Goal: Information Seeking & Learning: Learn about a topic

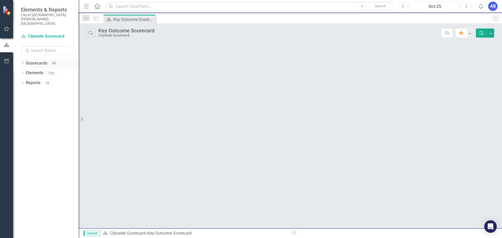
click at [30, 60] on link "Scorecards" at bounding box center [36, 63] width 21 height 6
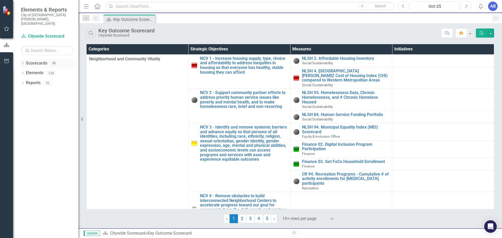
click at [24, 62] on icon "Dropdown" at bounding box center [23, 63] width 4 height 3
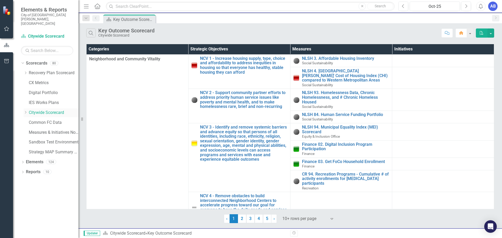
click at [43, 110] on link "Citywide Scorecard" at bounding box center [54, 113] width 50 height 6
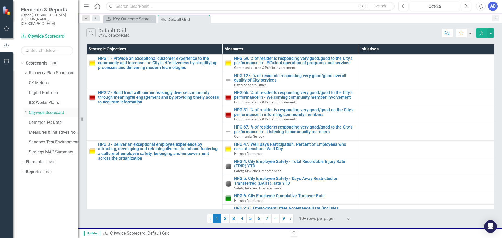
click at [26, 109] on div "Dropdown Citywide Scorecard" at bounding box center [51, 113] width 55 height 9
click at [29, 111] on div "Dropdown" at bounding box center [26, 113] width 5 height 4
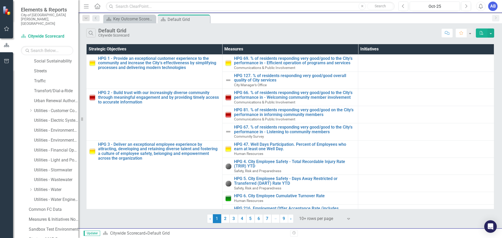
scroll to position [340, 0]
click at [56, 175] on link "Utilities - Wastewater" at bounding box center [56, 178] width 44 height 6
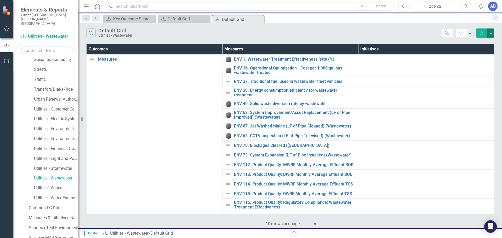
click at [492, 34] on button "button" at bounding box center [490, 33] width 7 height 9
click at [478, 53] on link "Excel Export to Excel" at bounding box center [473, 53] width 41 height 10
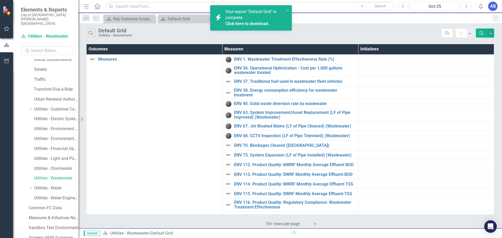
click at [253, 22] on link "Click here to download." at bounding box center [247, 23] width 44 height 5
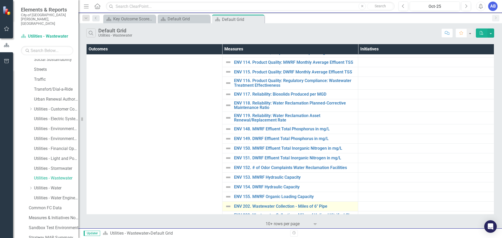
scroll to position [148, 0]
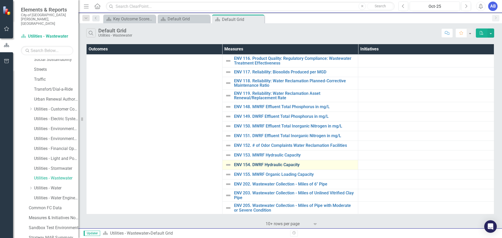
click at [252, 163] on link "ENV 154. DWRF Hydraulic Capacity" at bounding box center [295, 165] width 122 height 5
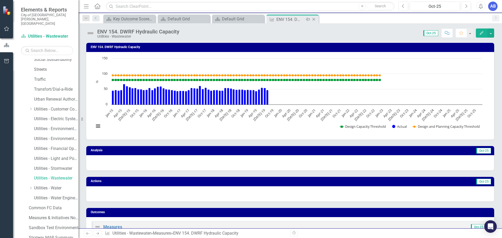
click at [315, 18] on icon "Close" at bounding box center [313, 19] width 5 height 4
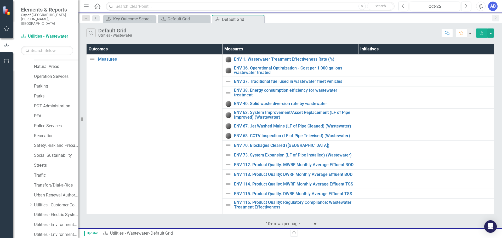
scroll to position [209, 0]
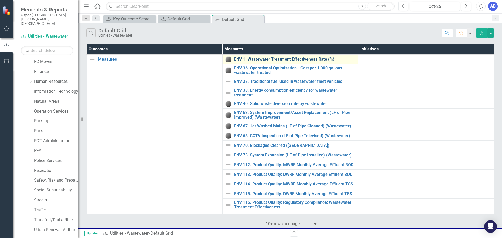
click at [276, 60] on link "ENV 1. Wastewater Treatment Effectiveness Rate (%)" at bounding box center [295, 59] width 122 height 5
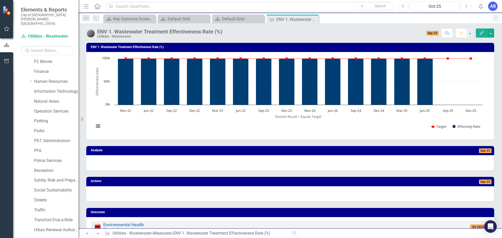
scroll to position [52, 0]
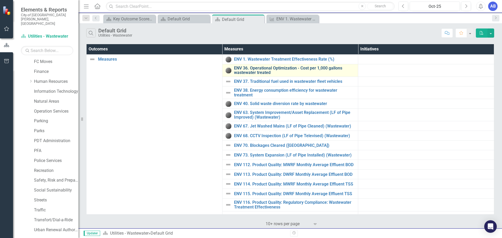
click at [259, 67] on link "ENV 36. Operational Optimization - Cost per 1,000 gallons wastewater treated" at bounding box center [295, 70] width 122 height 9
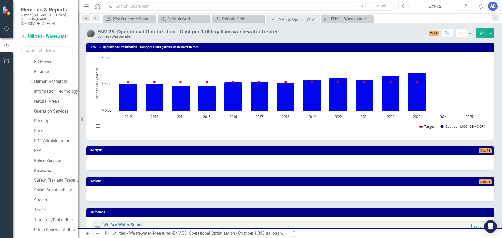
click at [315, 20] on icon "Close" at bounding box center [313, 19] width 5 height 4
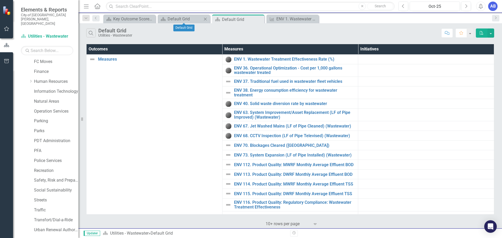
click at [204, 19] on icon "Close" at bounding box center [205, 19] width 5 height 4
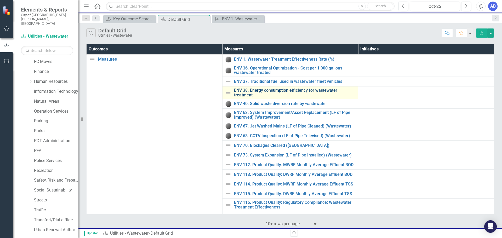
click at [258, 89] on link "ENV 38. Energy consumption efficiency for wastewater treatment" at bounding box center [295, 92] width 122 height 9
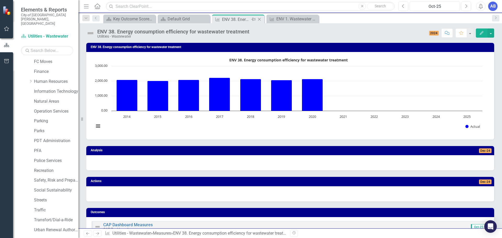
click at [259, 20] on icon "Close" at bounding box center [259, 19] width 5 height 4
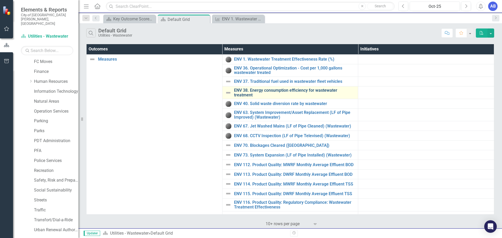
click at [279, 92] on link "ENV 38. Energy consumption efficiency for wastewater treatment" at bounding box center [295, 92] width 122 height 9
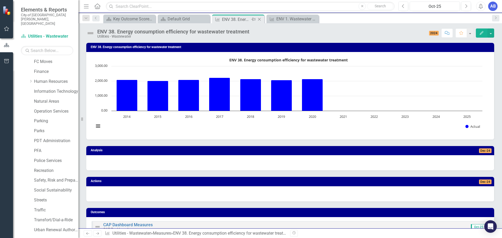
click at [259, 18] on icon "Close" at bounding box center [259, 19] width 5 height 4
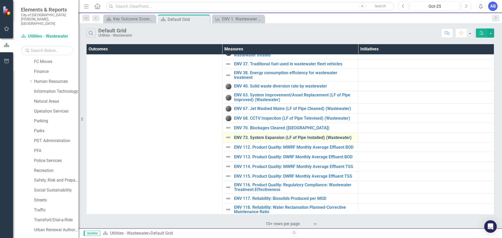
scroll to position [26, 0]
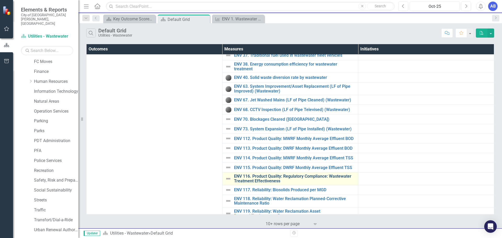
click at [265, 178] on link "ENV 116. Product Quality: Regulatory Compliance: Wastewater Treatment Effective…" at bounding box center [295, 178] width 122 height 9
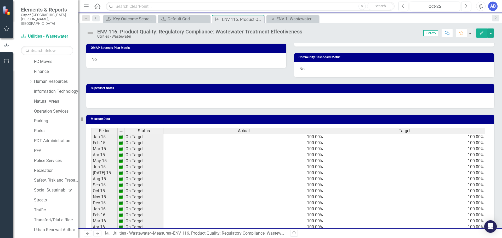
scroll to position [235, 0]
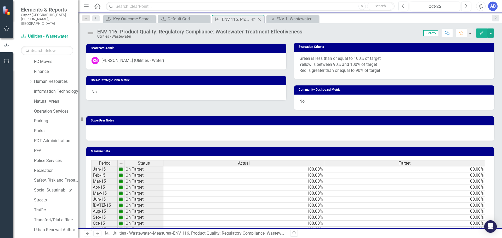
click at [259, 21] on icon "Close" at bounding box center [259, 19] width 5 height 4
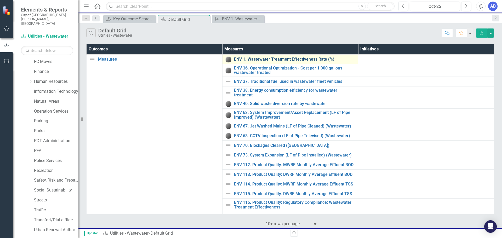
click at [278, 59] on link "ENV 1. Wastewater Treatment Effectiveness Rate (%)" at bounding box center [295, 59] width 122 height 5
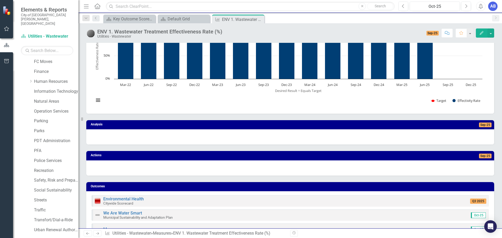
scroll to position [25, 0]
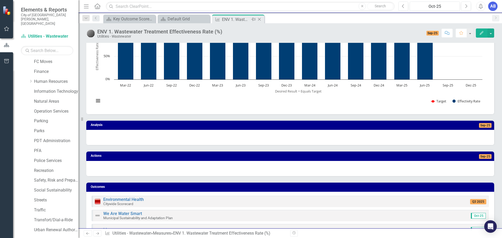
click at [260, 19] on icon "Close" at bounding box center [259, 19] width 5 height 4
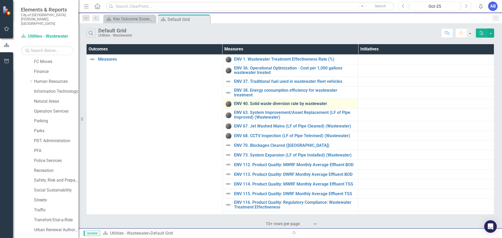
click at [265, 102] on link "ENV 40. Solid waste diversion rate by wastewater" at bounding box center [295, 103] width 122 height 5
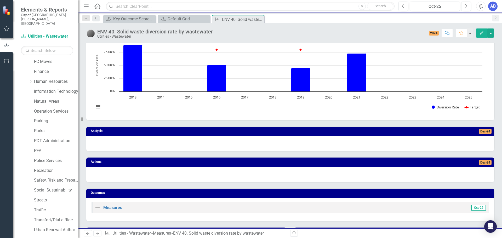
scroll to position [52, 0]
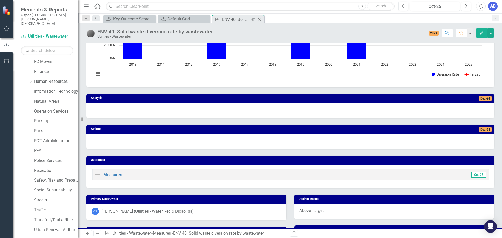
click at [260, 19] on icon "Close" at bounding box center [259, 19] width 5 height 4
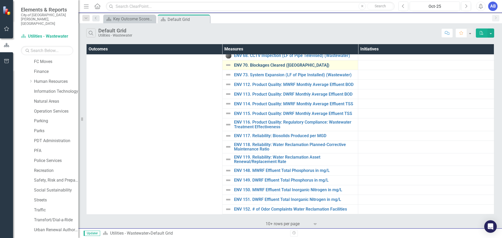
scroll to position [105, 0]
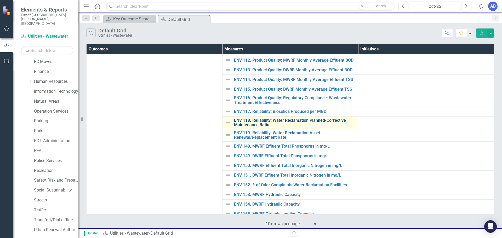
click at [283, 122] on link "ENV 118. Reliability: Water Reclamation Planned-Corrective Maintenance Ratio" at bounding box center [295, 122] width 122 height 9
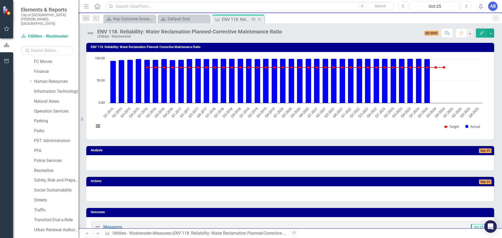
click at [260, 20] on icon "Close" at bounding box center [259, 19] width 5 height 4
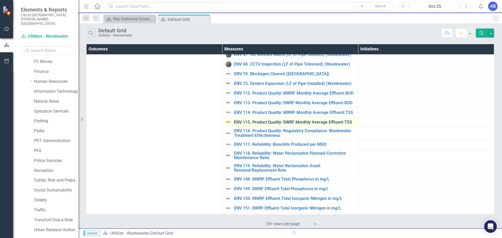
scroll to position [78, 0]
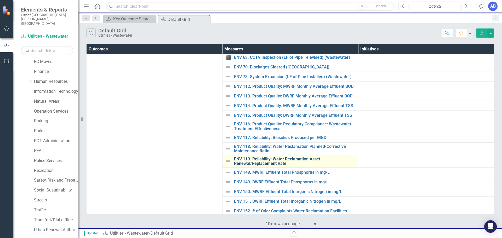
click at [271, 161] on link "ENV 119. Reliability: Water Reclamation Asset Renewal/Replacement Rate" at bounding box center [295, 161] width 122 height 9
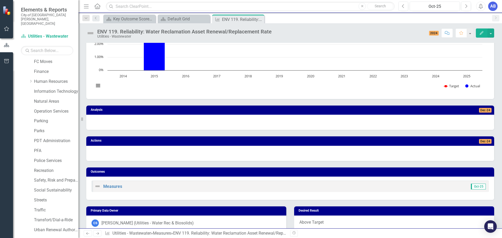
scroll to position [40, 0]
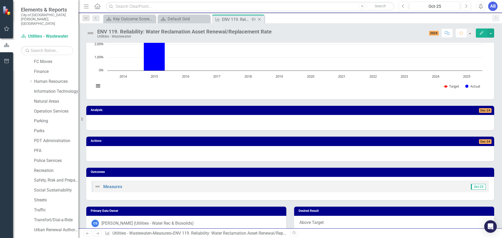
click at [261, 20] on icon "Close" at bounding box center [259, 19] width 5 height 4
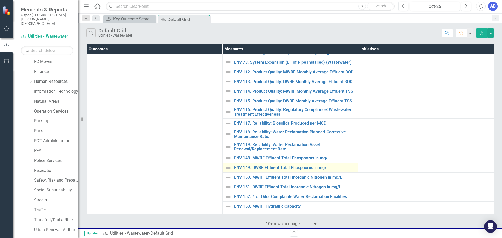
scroll to position [105, 0]
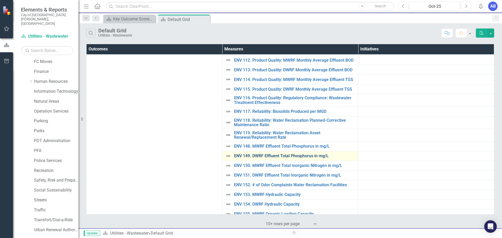
click at [300, 156] on link "ENV 149. DWRF Effluent Total Phosphorus in mg/L" at bounding box center [295, 156] width 122 height 5
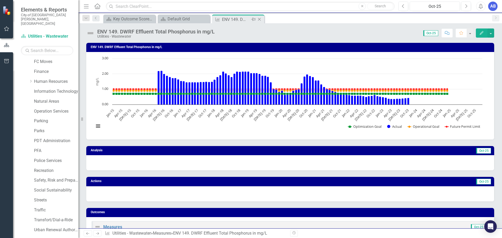
click at [260, 19] on icon "Close" at bounding box center [259, 19] width 5 height 4
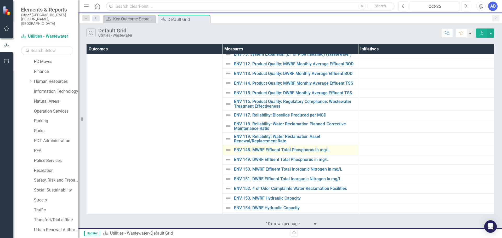
scroll to position [105, 0]
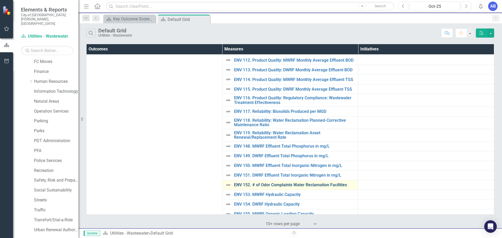
click at [272, 183] on link "ENV 152. # of Odor Complaints Water Reclamation Facilities" at bounding box center [295, 185] width 122 height 5
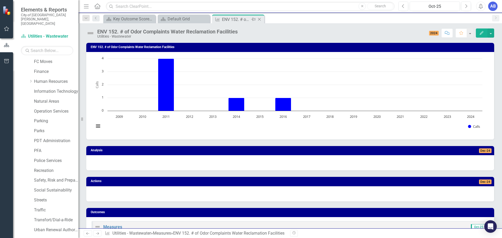
click at [260, 18] on icon "Close" at bounding box center [259, 19] width 5 height 4
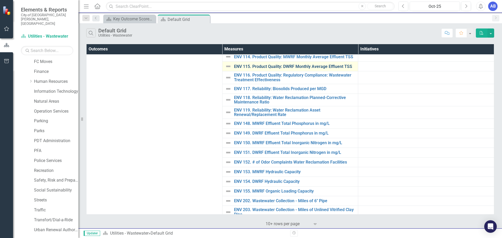
scroll to position [131, 0]
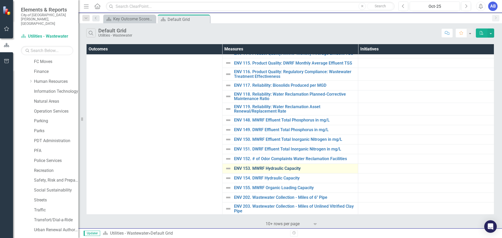
click at [275, 168] on link "ENV 153. MWRF Hydraulic Capacity" at bounding box center [295, 168] width 122 height 5
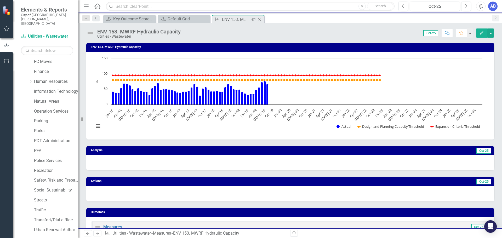
click at [259, 19] on icon "Close" at bounding box center [259, 19] width 5 height 4
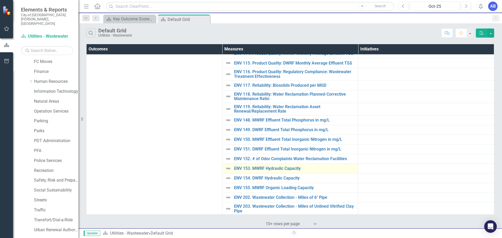
scroll to position [144, 0]
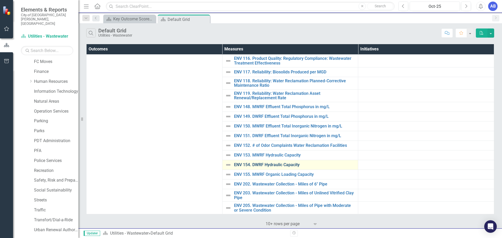
click at [274, 165] on link "ENV 154. DWRF Hydraulic Capacity" at bounding box center [295, 165] width 122 height 5
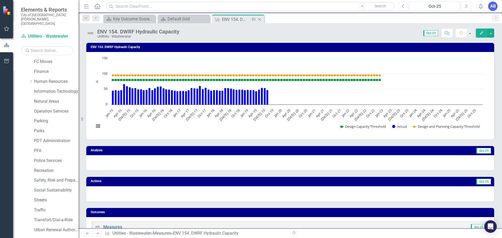
click at [259, 19] on icon at bounding box center [259, 19] width 3 height 3
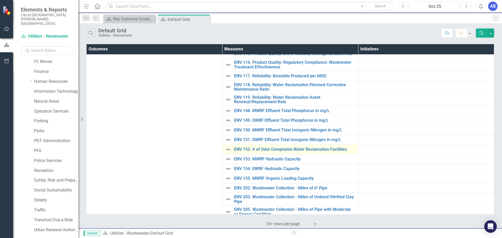
scroll to position [144, 0]
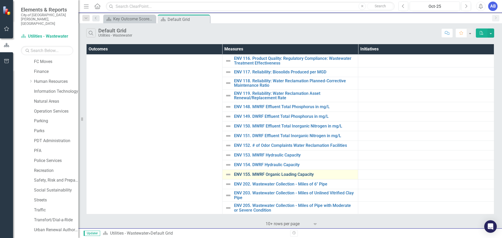
click at [282, 175] on link "ENV 155. MWRF Organic Loading Capacity" at bounding box center [295, 174] width 122 height 5
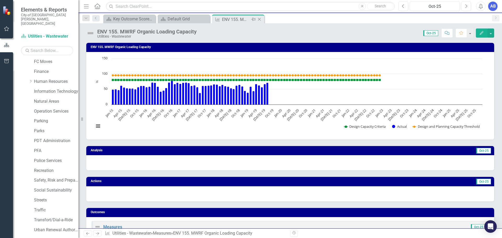
click at [260, 20] on icon "Close" at bounding box center [259, 19] width 5 height 4
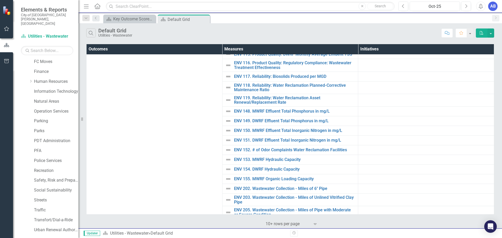
scroll to position [144, 0]
